Goal: Book appointment/travel/reservation

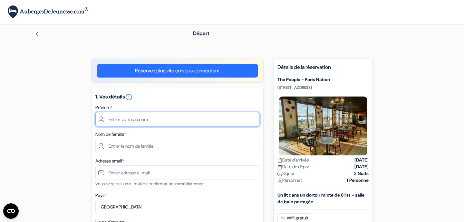
click at [124, 121] on input "text" at bounding box center [177, 119] width 164 height 14
type input "[PERSON_NAME]"
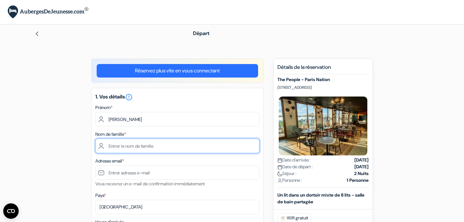
type input "Blanc"
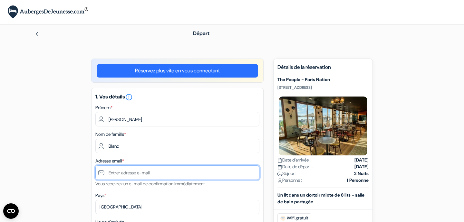
type input "[EMAIL_ADDRESS][DOMAIN_NAME]"
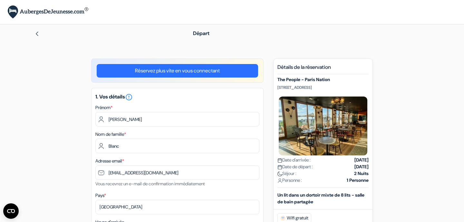
type input "0626170188"
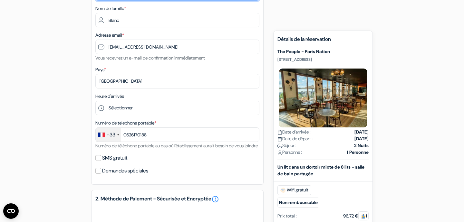
scroll to position [127, 0]
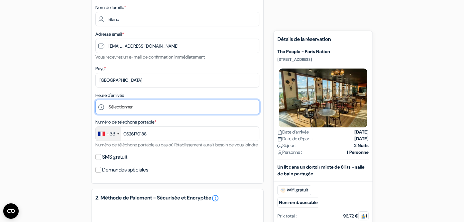
click at [95, 100] on select "Sélectionner 1:00 2:00 3:00 4:00 5:00 6:00 7:00 8:00 9:00 10:00 11:00 12:00 13:…" at bounding box center [177, 107] width 164 height 14
click option "16:00" at bounding box center [0, 0] width 0 height 0
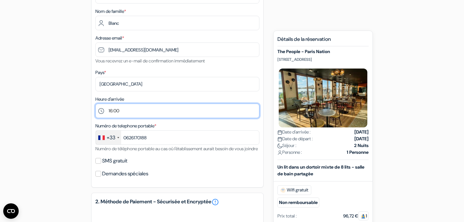
scroll to position [125, 0]
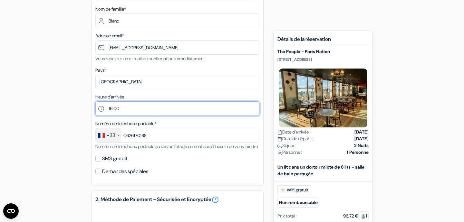
click at [95, 101] on select "Sélectionner 1:00 2:00 3:00 4:00 5:00 6:00 7:00 8:00 9:00 10:00 11:00 12:00 13:…" at bounding box center [177, 108] width 164 height 14
select select "13"
click option "13:00" at bounding box center [0, 0] width 0 height 0
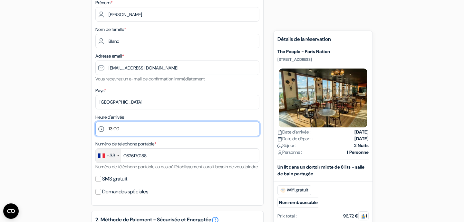
scroll to position [0, 0]
